Goal: Task Accomplishment & Management: Use online tool/utility

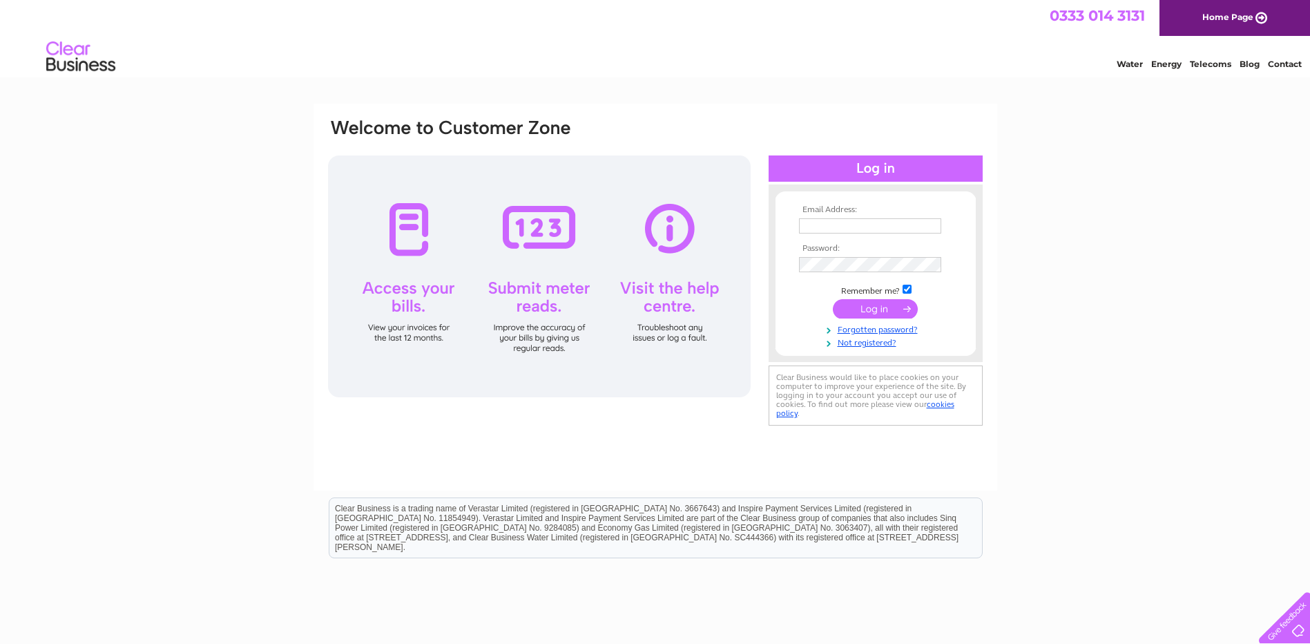
type input "angela@nodram.co.uk"
click at [867, 318] on input "submit" at bounding box center [875, 308] width 85 height 19
click at [863, 307] on input "submit" at bounding box center [875, 308] width 85 height 19
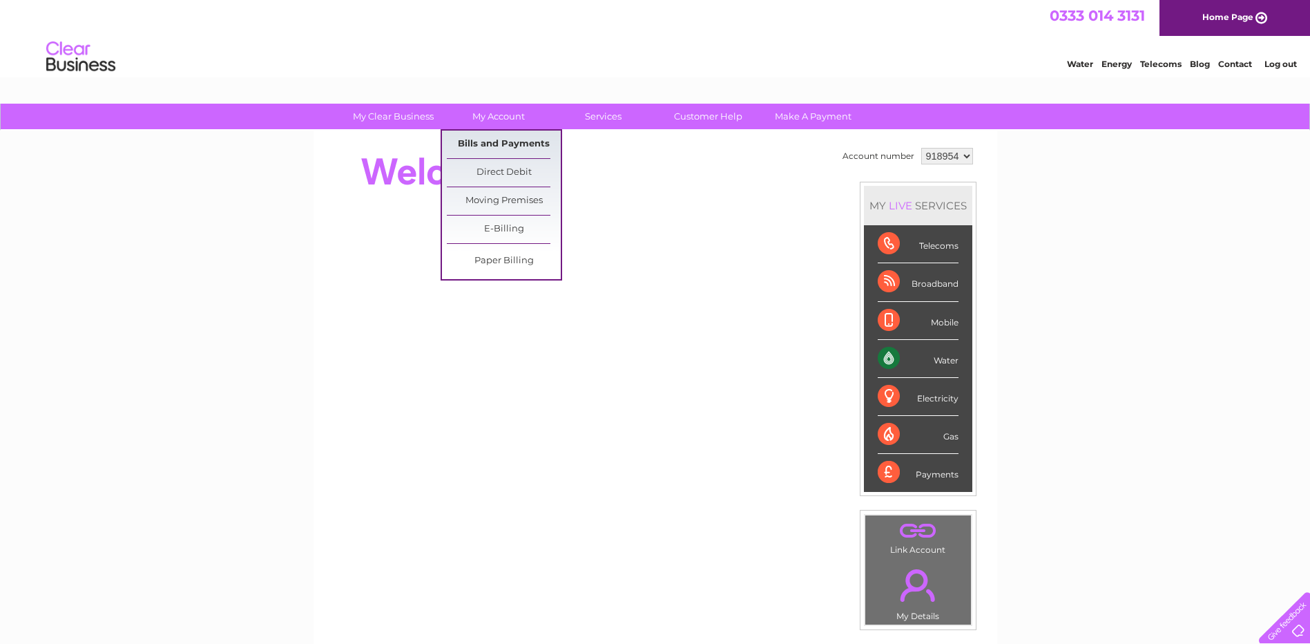
click at [495, 144] on link "Bills and Payments" at bounding box center [504, 145] width 114 height 28
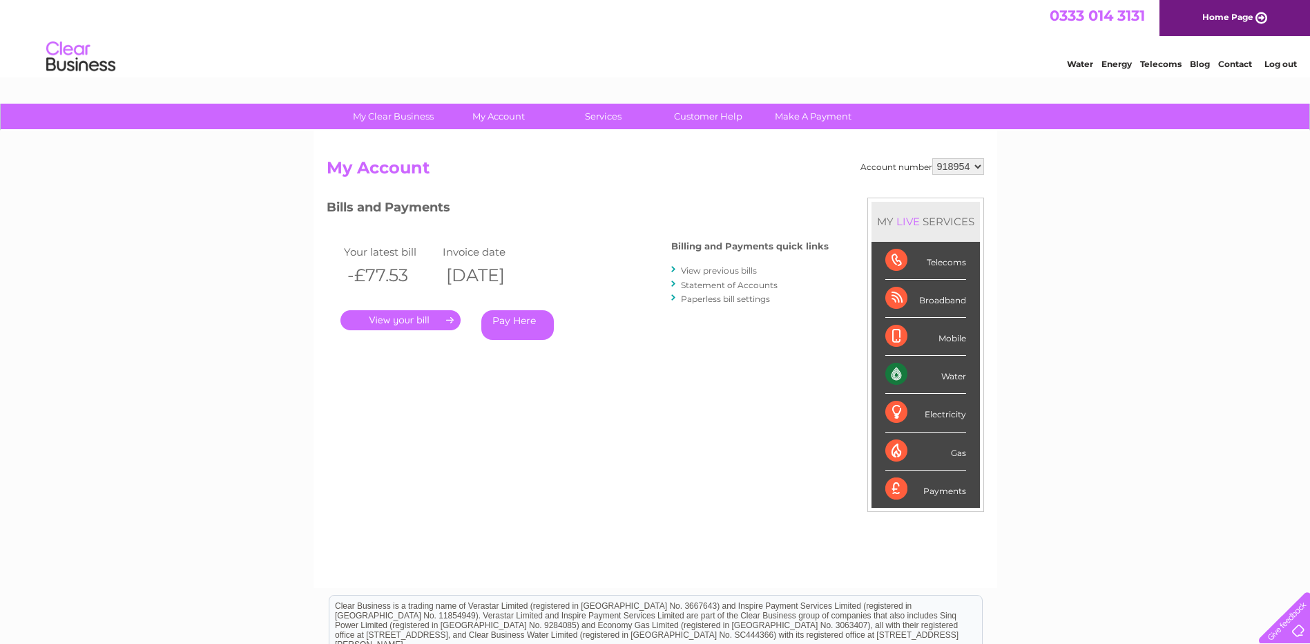
click at [411, 320] on link "." at bounding box center [400, 320] width 120 height 20
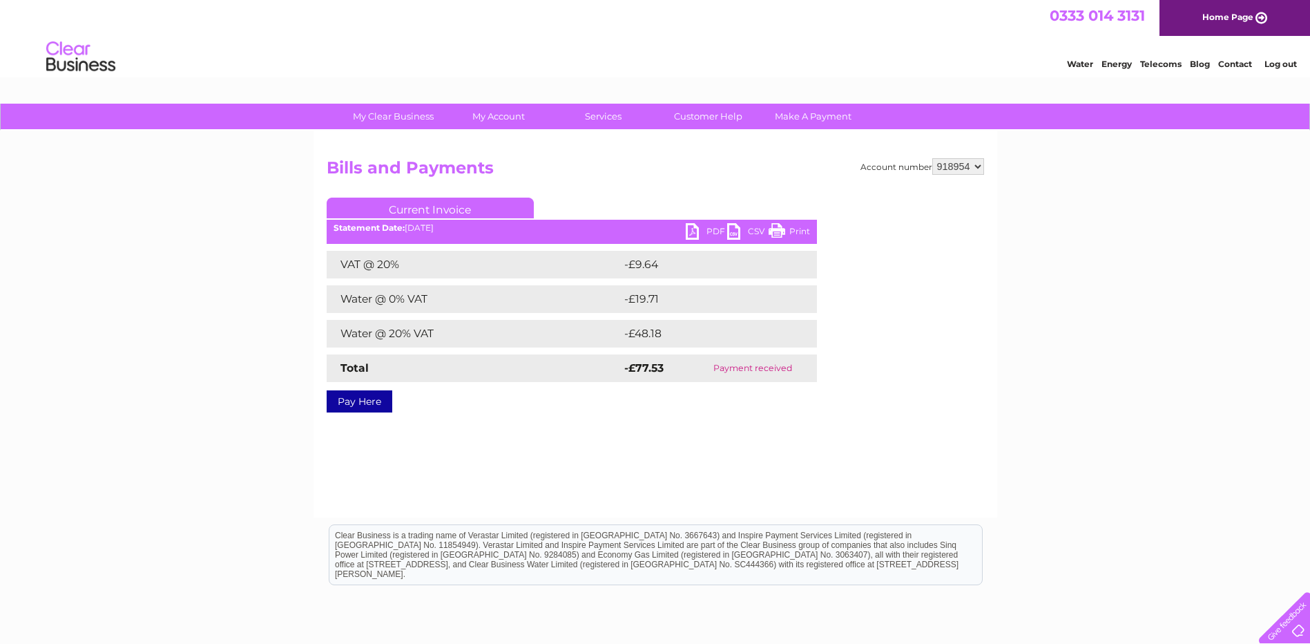
click at [690, 228] on link "PDF" at bounding box center [706, 233] width 41 height 20
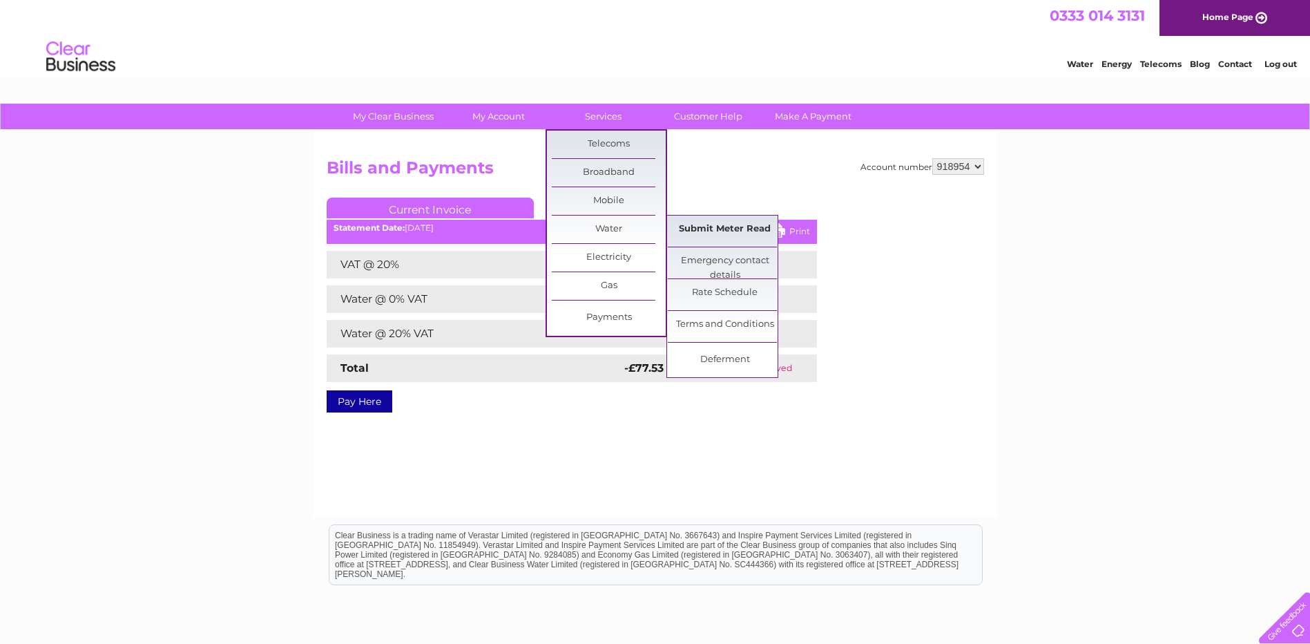
click at [699, 235] on link "Submit Meter Read" at bounding box center [725, 229] width 114 height 28
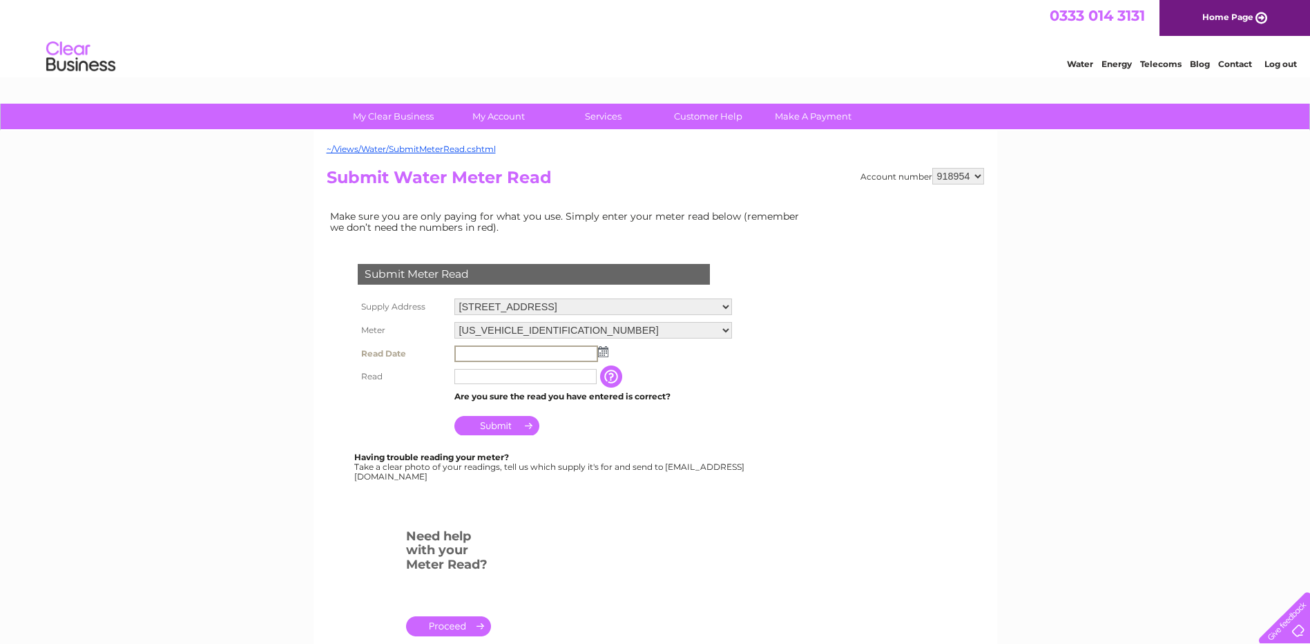
click at [506, 354] on input "text" at bounding box center [526, 353] width 144 height 17
click at [602, 354] on img at bounding box center [602, 350] width 10 height 11
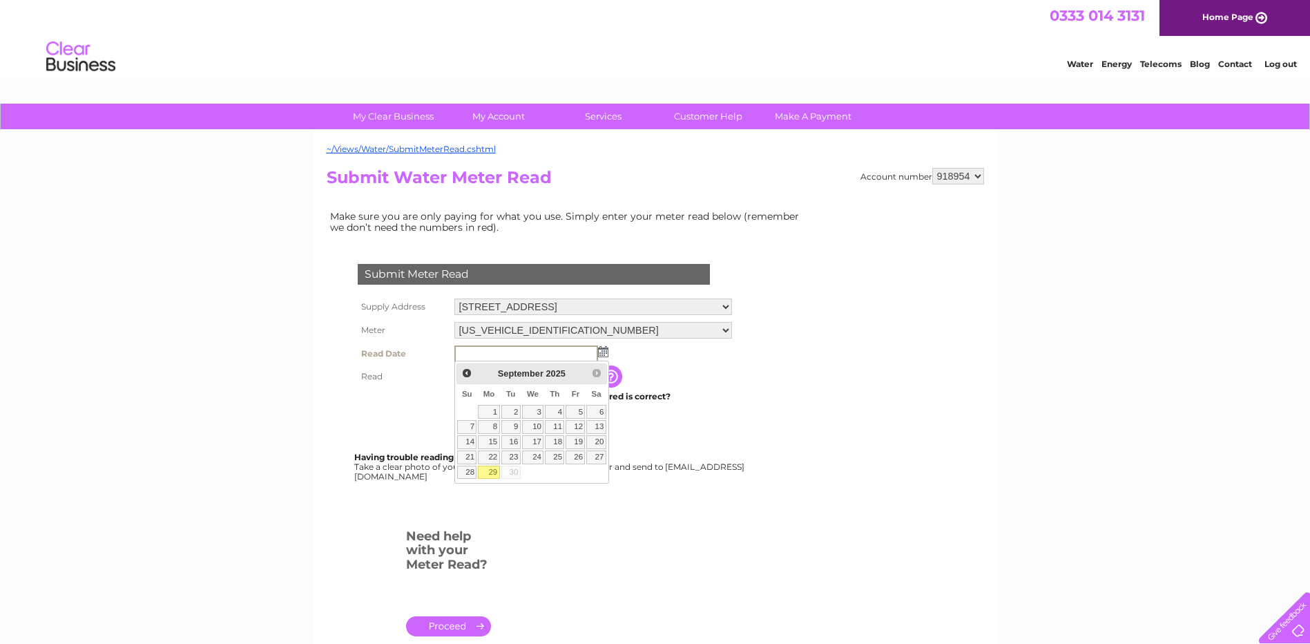
click at [493, 472] on link "29" at bounding box center [488, 472] width 21 height 14
type input "2025/09/29"
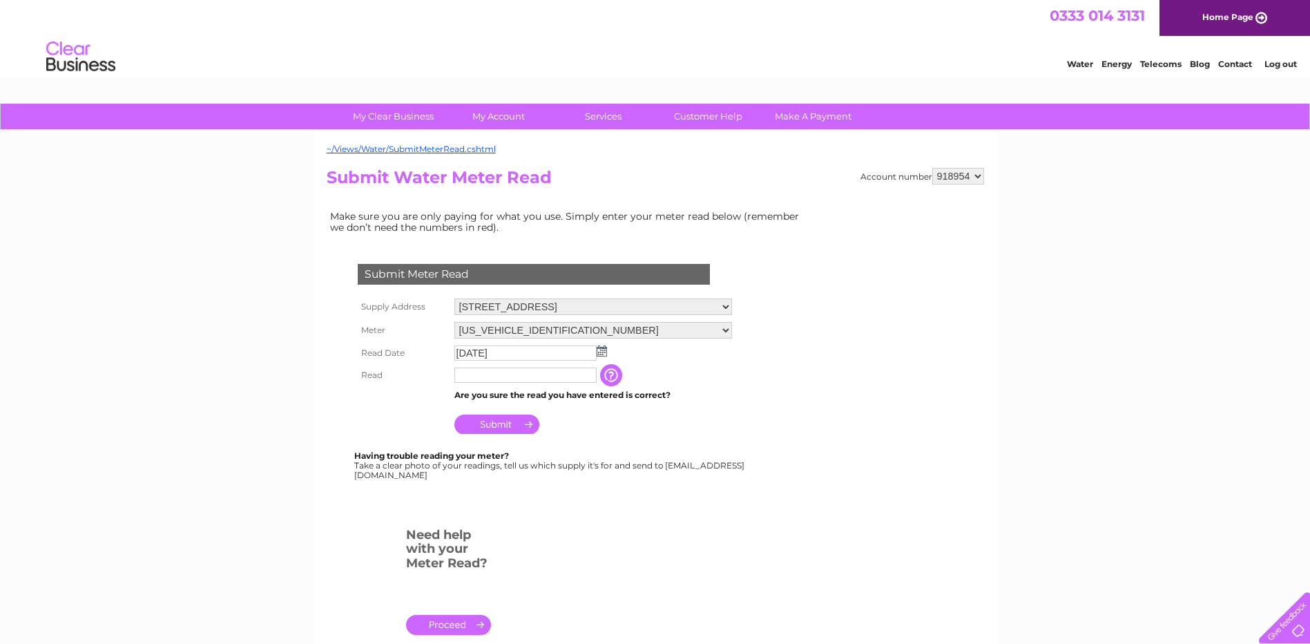
click at [465, 374] on input "text" at bounding box center [525, 374] width 142 height 15
click at [617, 374] on input "button" at bounding box center [612, 375] width 25 height 22
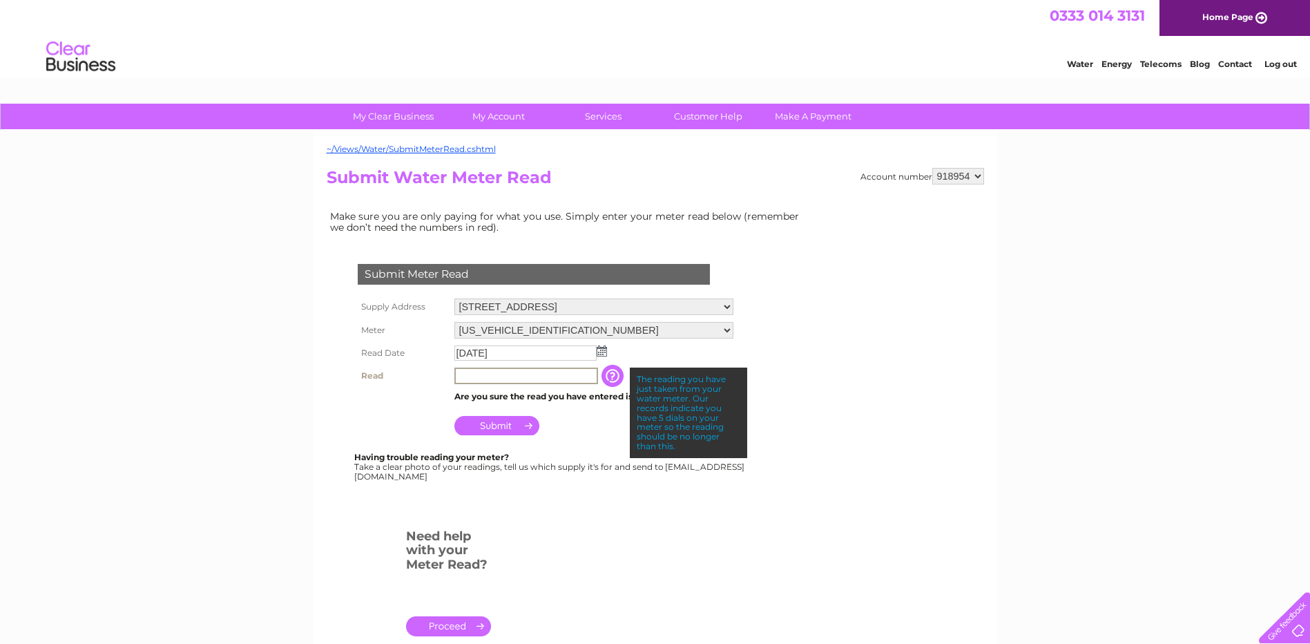
click at [519, 381] on input "text" at bounding box center [526, 375] width 144 height 17
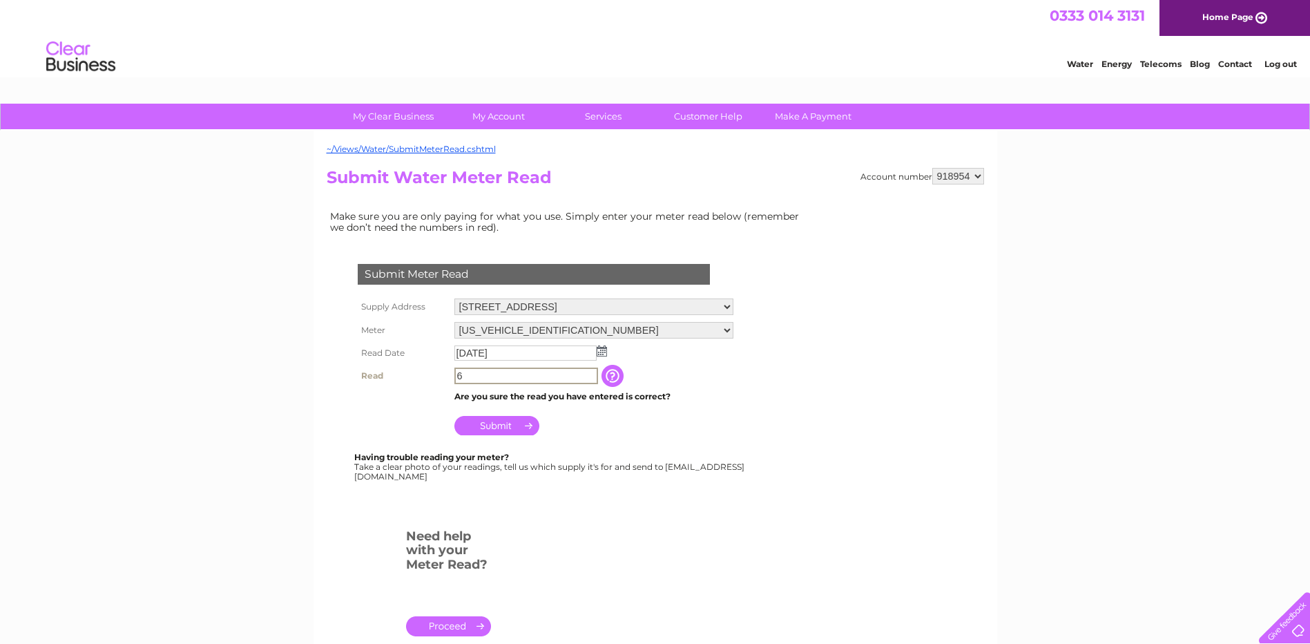
type input "6"
click at [496, 425] on input "Submit" at bounding box center [496, 425] width 85 height 19
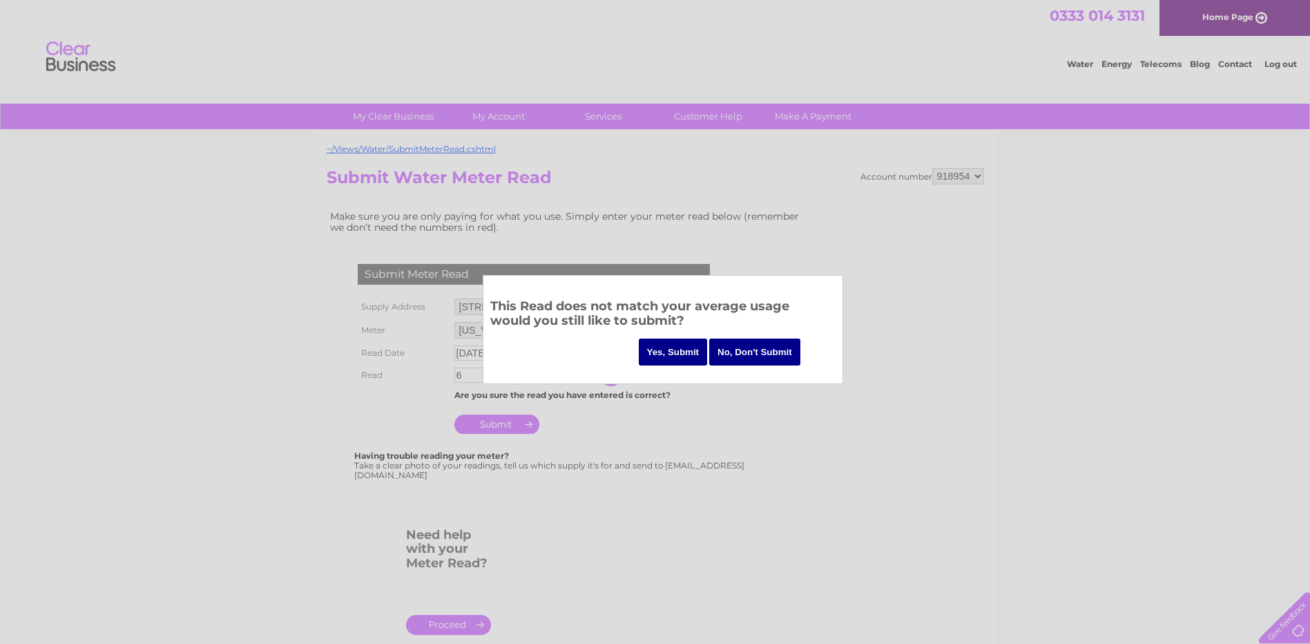
click at [676, 358] on input "Yes, Submit" at bounding box center [673, 351] width 69 height 27
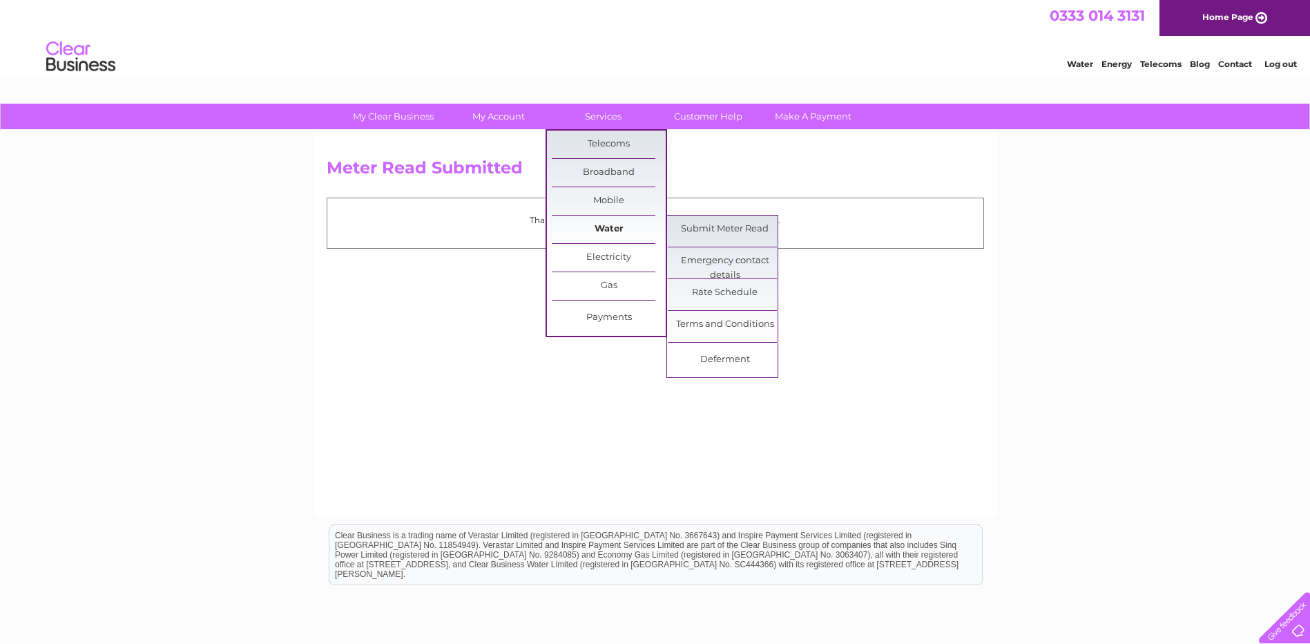
click at [613, 228] on link "Water" at bounding box center [609, 229] width 114 height 28
click at [697, 229] on link "Submit Meter Read" at bounding box center [725, 229] width 114 height 28
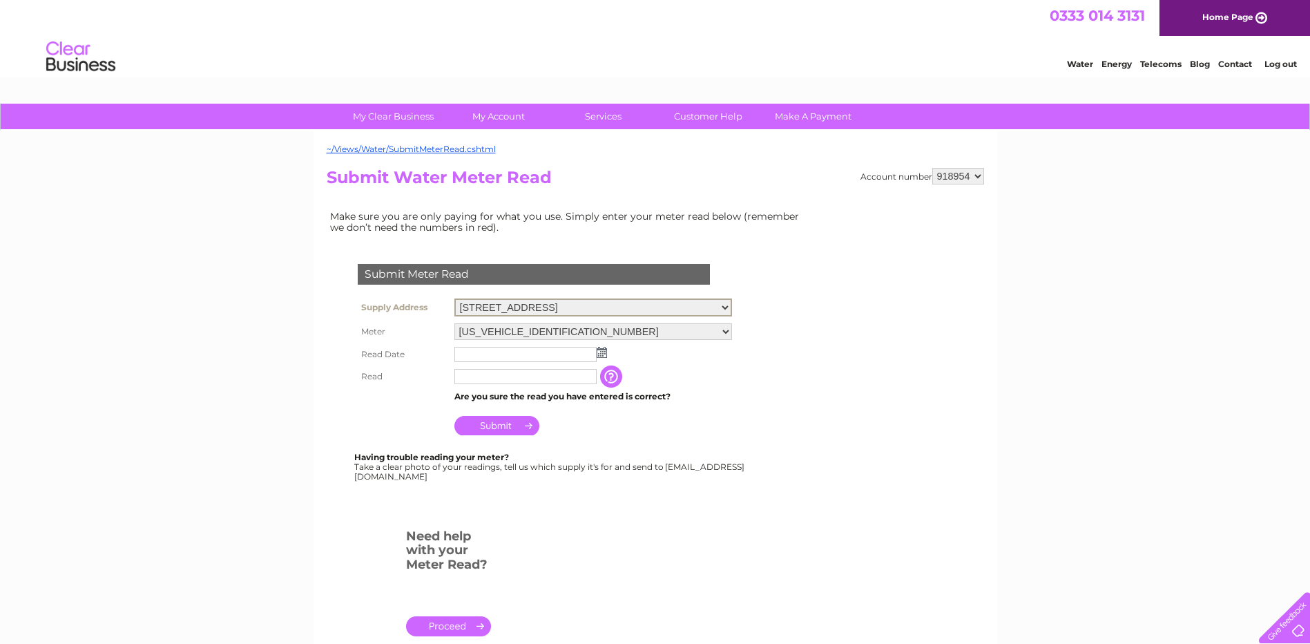
click at [492, 310] on select "[STREET_ADDRESS]" at bounding box center [593, 307] width 278 height 18
select select "552094"
click at [454, 298] on select "Unit 1, Block 6, Nodram Decorators, Bathgate, EH48 2RX Units 2 & 3, Block 6, Wh…" at bounding box center [593, 307] width 278 height 18
click at [493, 332] on select "06ELSTER15T129477" at bounding box center [593, 331] width 278 height 17
click at [490, 354] on input "text" at bounding box center [525, 352] width 142 height 15
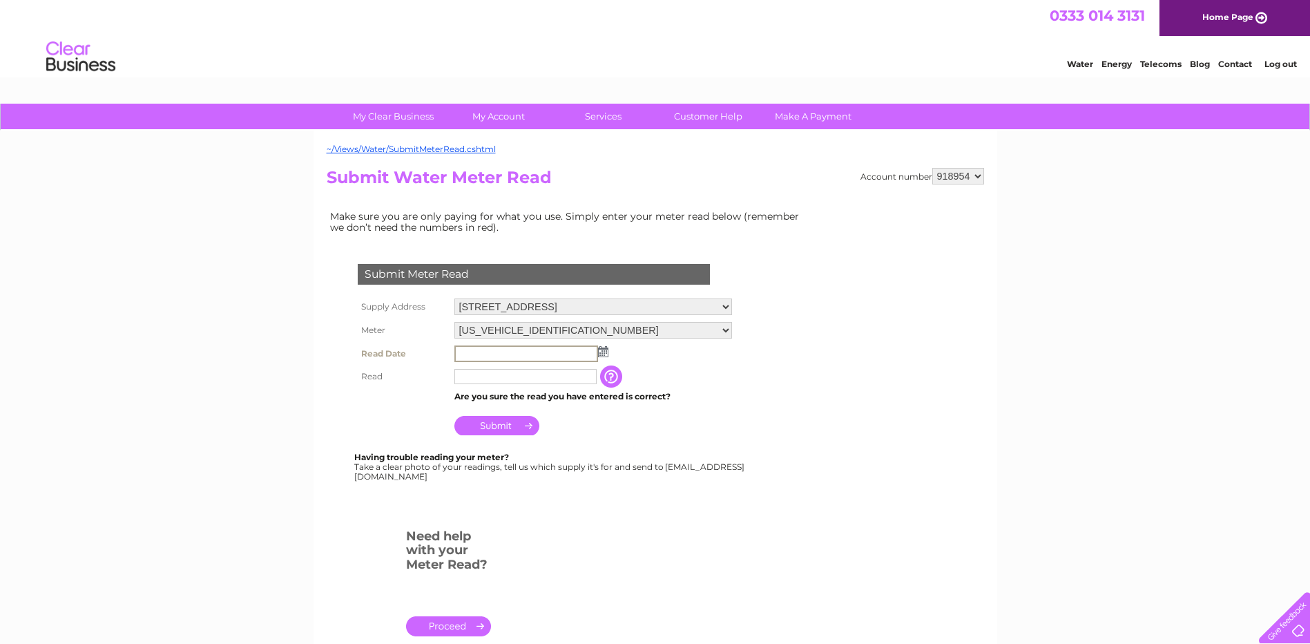
click at [607, 350] on td at bounding box center [593, 353] width 284 height 23
click at [602, 352] on img at bounding box center [602, 350] width 10 height 11
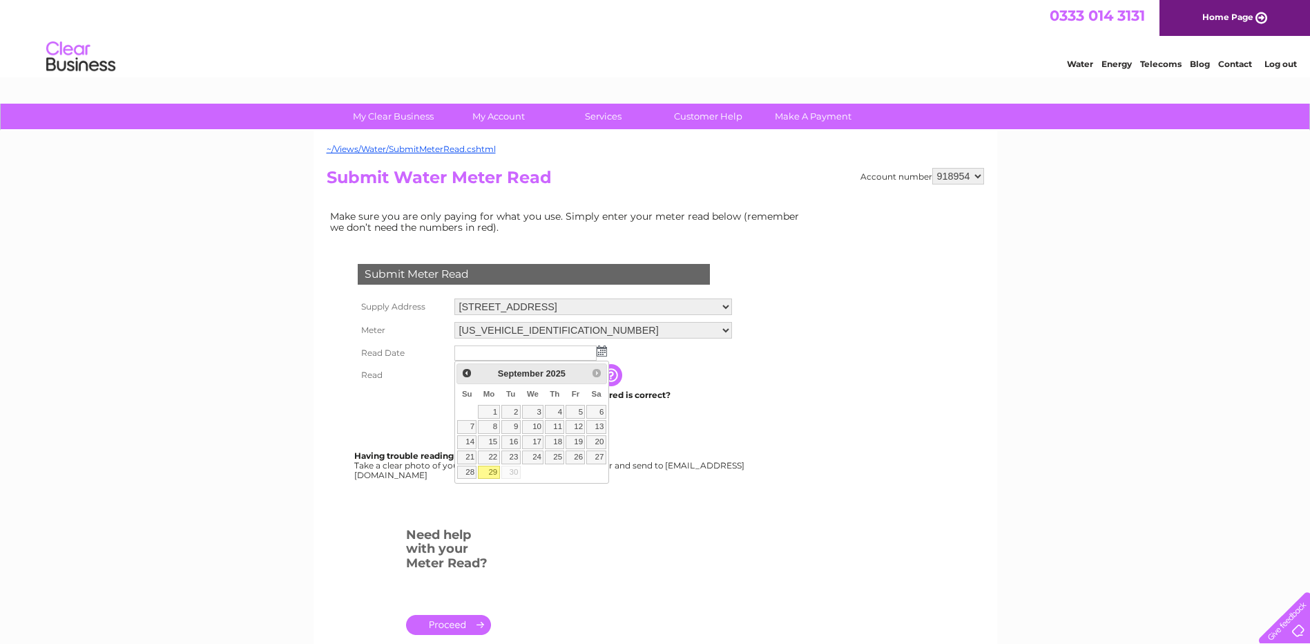
click at [485, 471] on link "29" at bounding box center [488, 472] width 21 height 14
type input "2025/09/29"
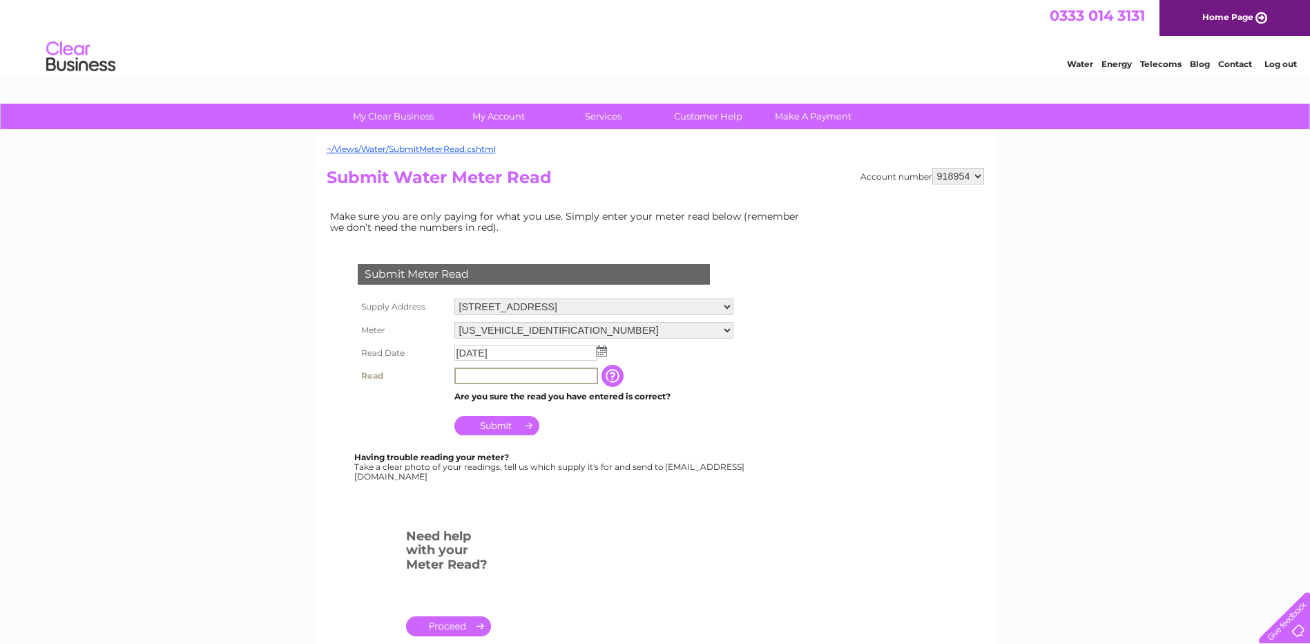
drag, startPoint x: 496, startPoint y: 376, endPoint x: 508, endPoint y: 376, distance: 11.1
click at [496, 376] on input "text" at bounding box center [526, 375] width 144 height 17
type input "00196"
click at [502, 434] on input "Submit" at bounding box center [496, 423] width 85 height 19
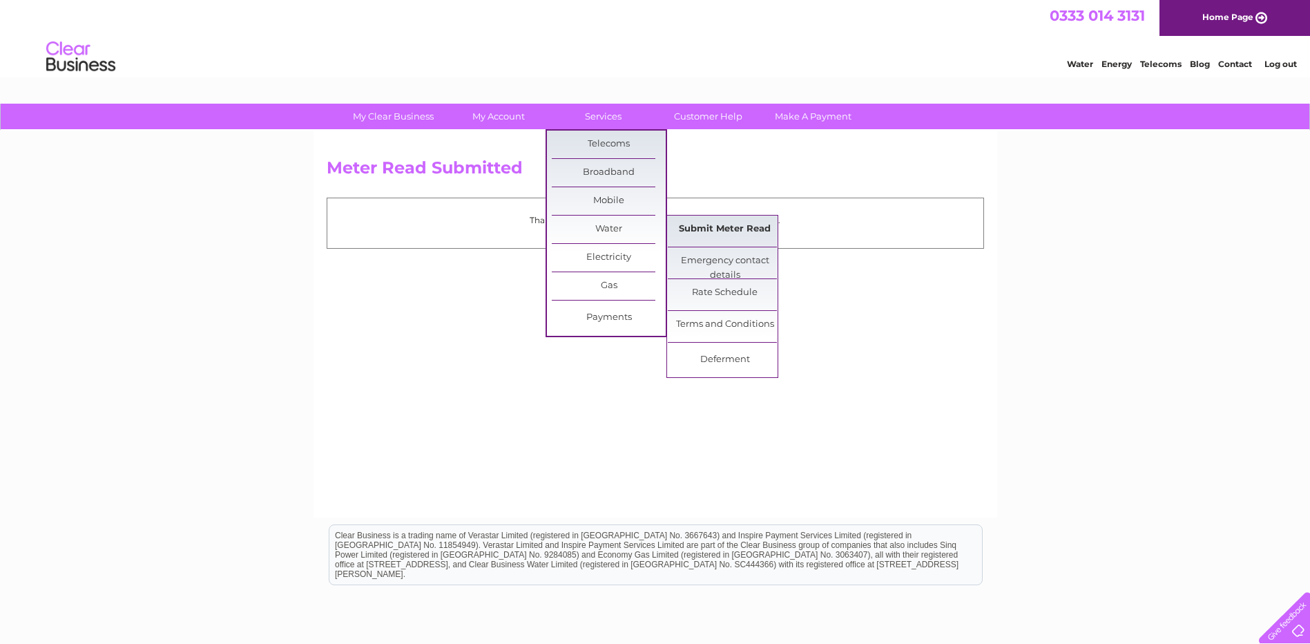
click at [713, 233] on link "Submit Meter Read" at bounding box center [725, 229] width 114 height 28
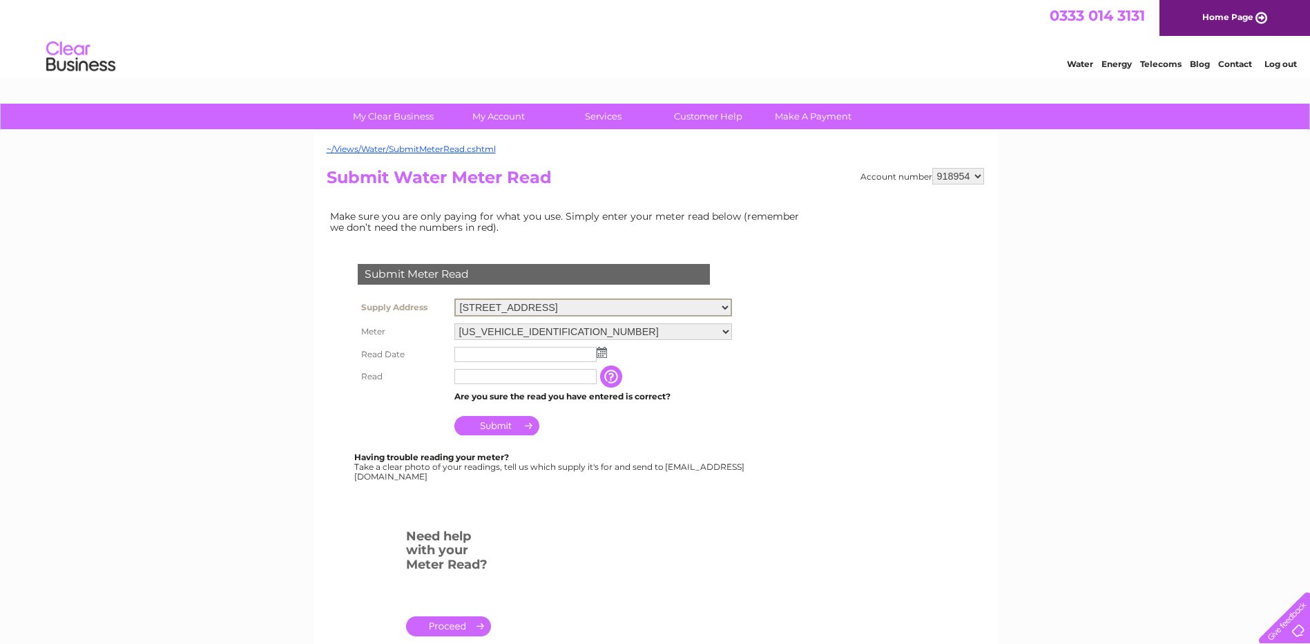
click at [527, 308] on select "[STREET_ADDRESS]" at bounding box center [593, 307] width 278 height 18
select select "552094"
click at [454, 298] on select "[STREET_ADDRESS]" at bounding box center [593, 307] width 278 height 18
click at [525, 333] on select "[US_VEHICLE_IDENTIFICATION_NUMBER]" at bounding box center [593, 331] width 278 height 17
drag, startPoint x: 0, startPoint y: 0, endPoint x: 525, endPoint y: 333, distance: 622.0
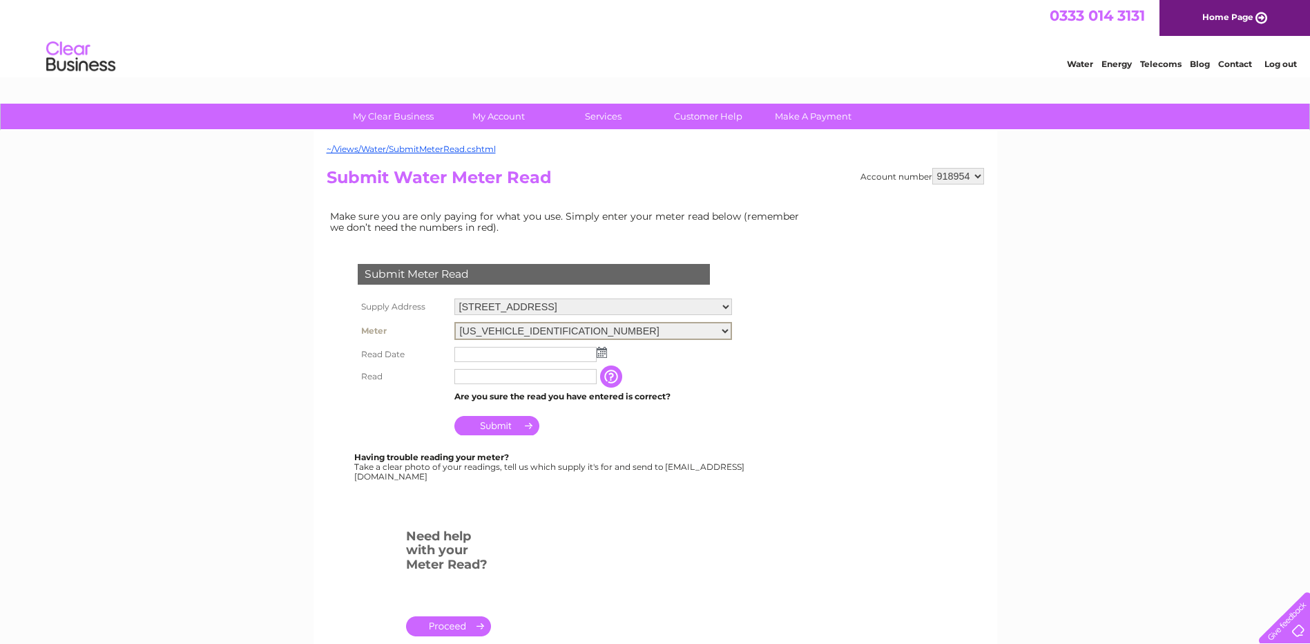
click at [525, 333] on select "06ELSTER16T042215 06ELSTER16T042217" at bounding box center [593, 331] width 278 height 18
select select "419336"
click at [454, 322] on select "06ELSTER16T042215 06ELSTER16T042217" at bounding box center [593, 331] width 278 height 18
click at [526, 356] on input "text" at bounding box center [525, 354] width 142 height 15
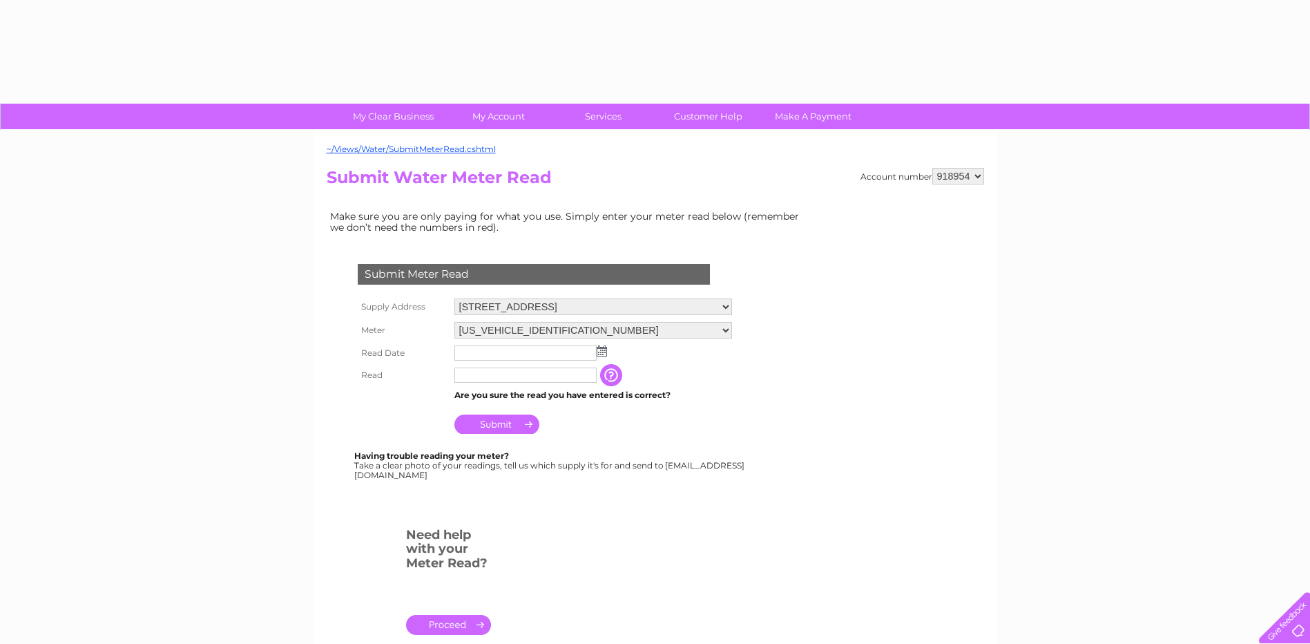
click at [603, 353] on img at bounding box center [602, 350] width 10 height 11
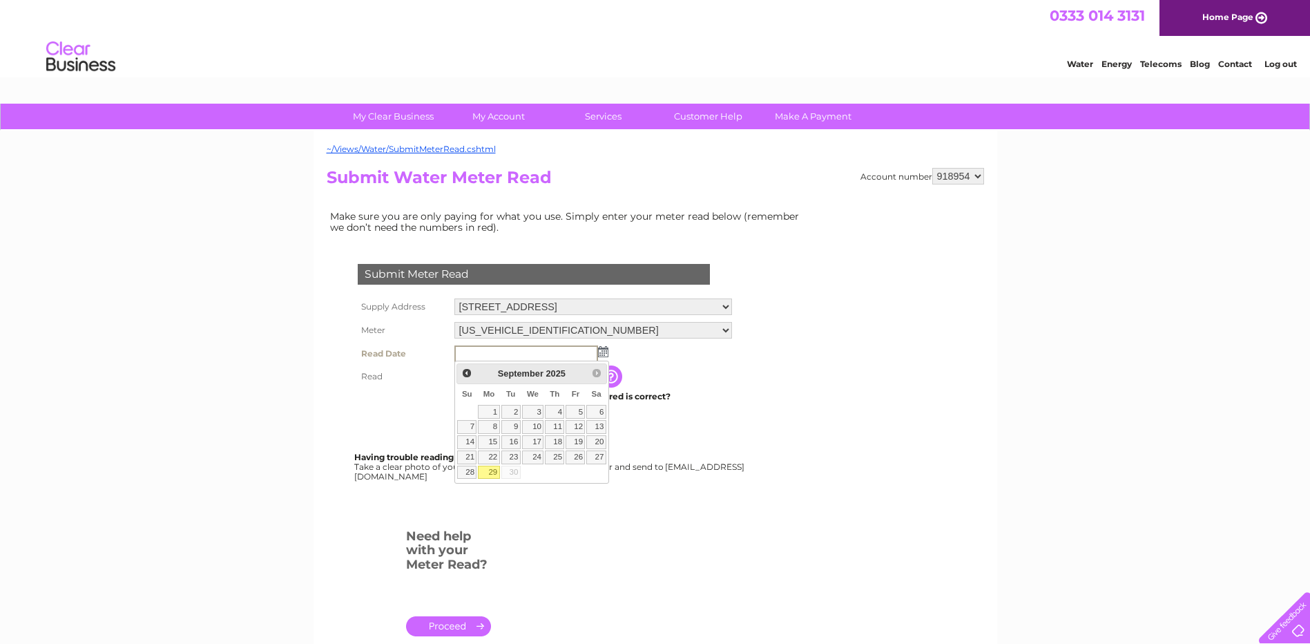
click at [485, 471] on link "29" at bounding box center [488, 472] width 21 height 14
type input "[DATE]"
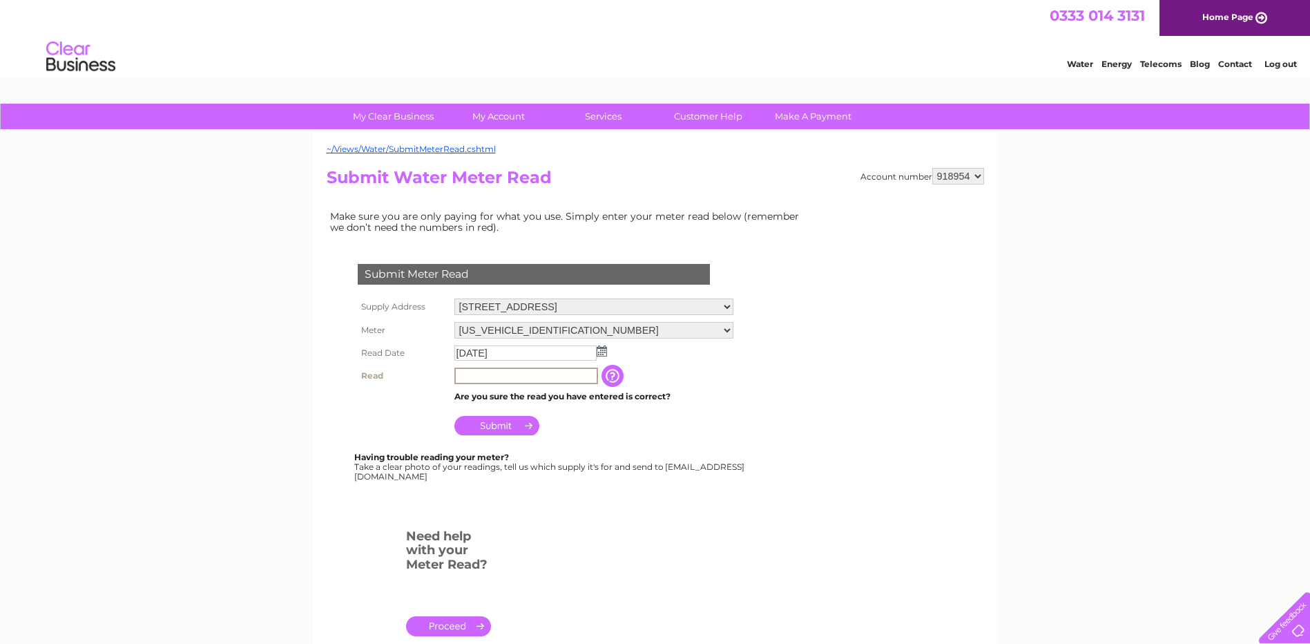
click at [509, 378] on input "text" at bounding box center [526, 375] width 144 height 17
type input "00188"
click at [501, 431] on input "Submit" at bounding box center [496, 423] width 85 height 19
